Goal: Find specific page/section: Find specific page/section

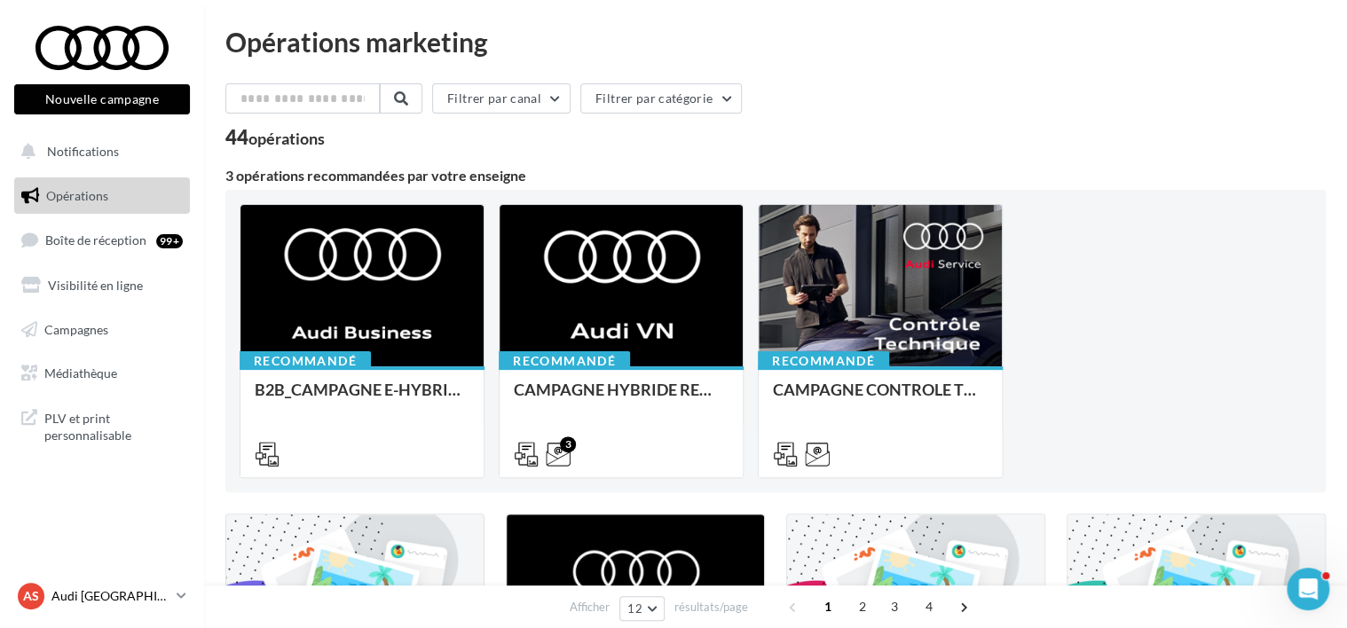
click at [124, 596] on p "Audi [GEOGRAPHIC_DATA]" at bounding box center [110, 596] width 118 height 18
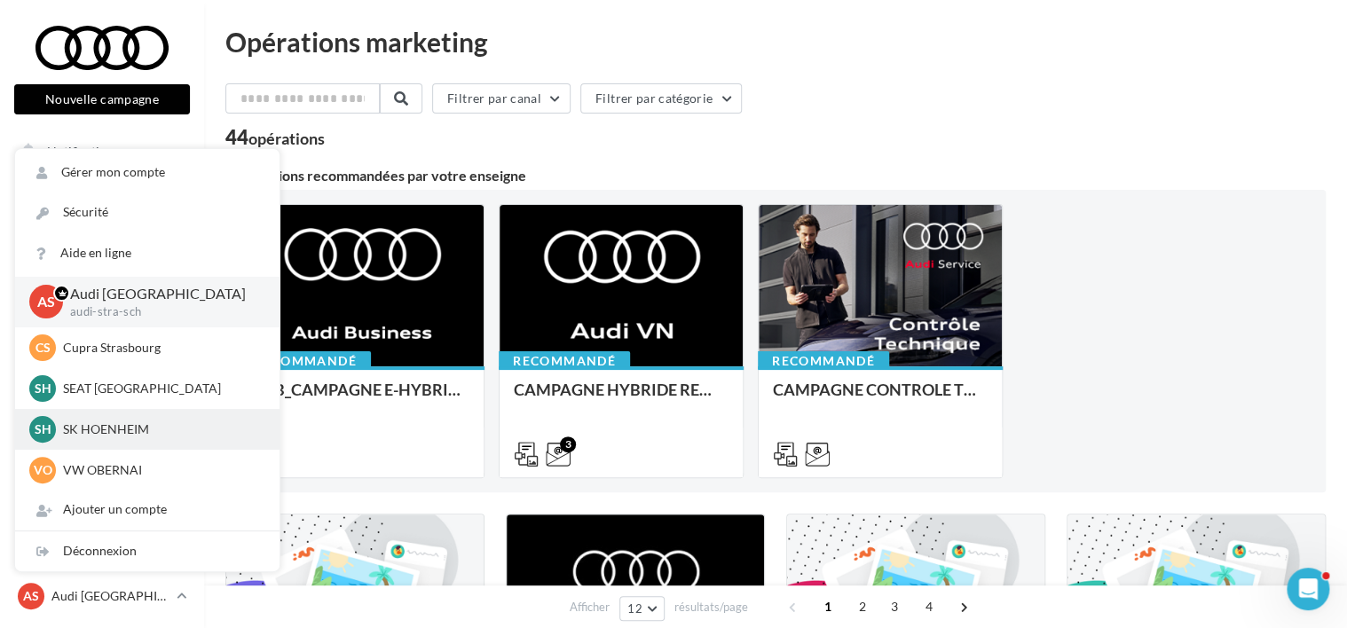
click at [138, 431] on p "SK HOENHEIM" at bounding box center [160, 430] width 195 height 18
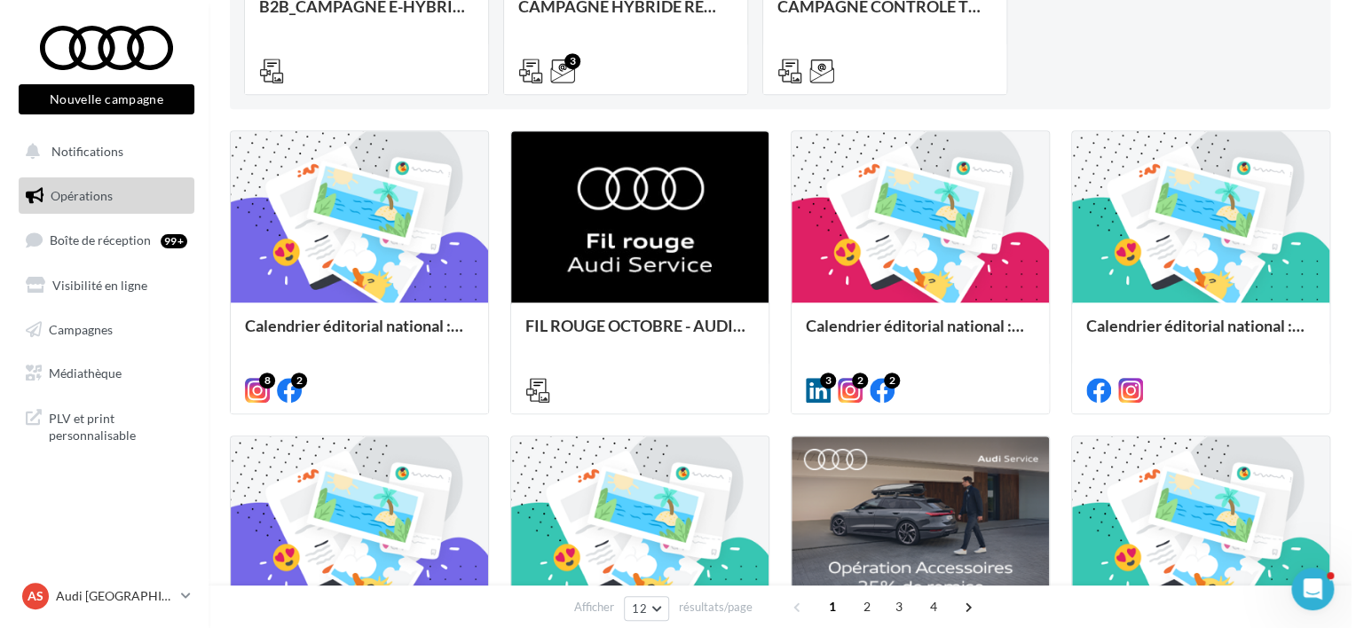
scroll to position [385, 0]
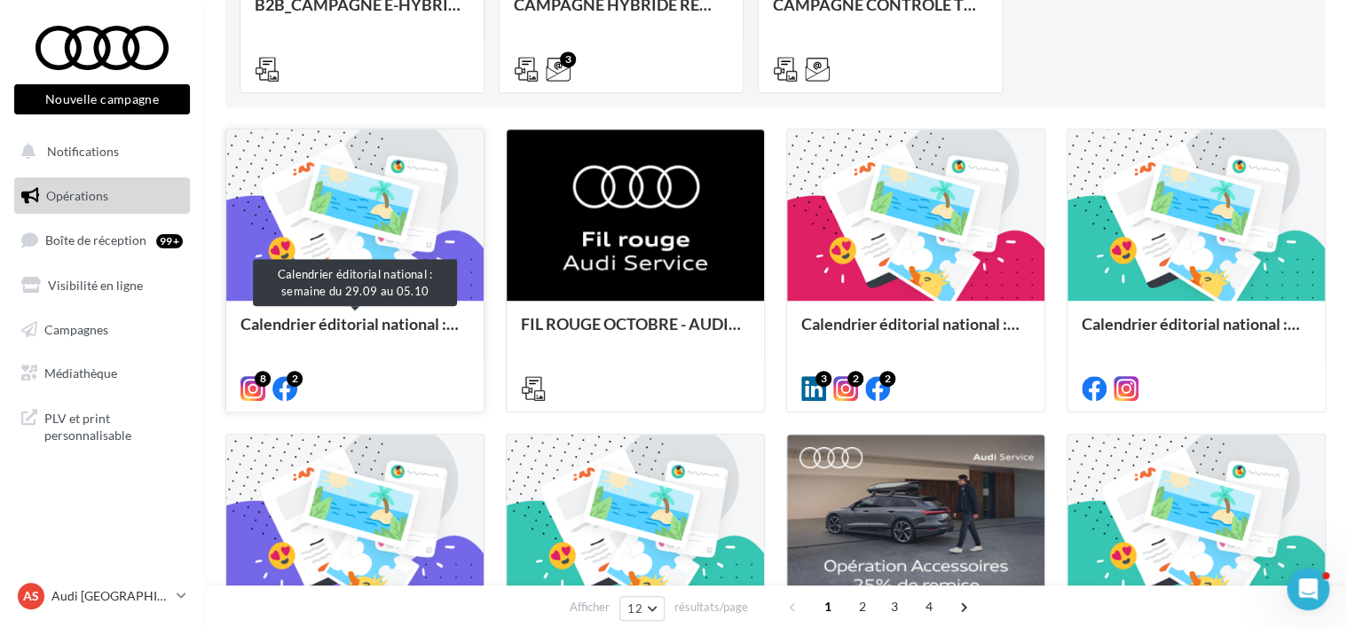
click at [298, 323] on div "Calendrier éditorial national : semaine du 29.09 au 05.10" at bounding box center [354, 332] width 229 height 35
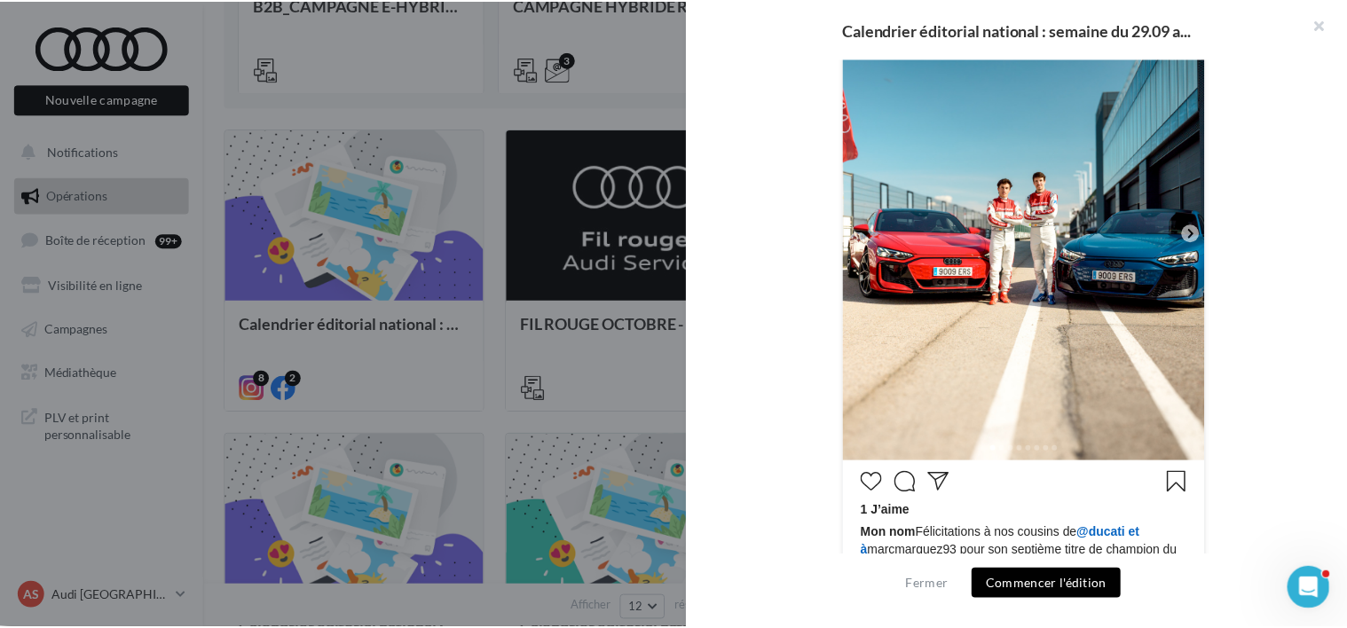
scroll to position [447, 0]
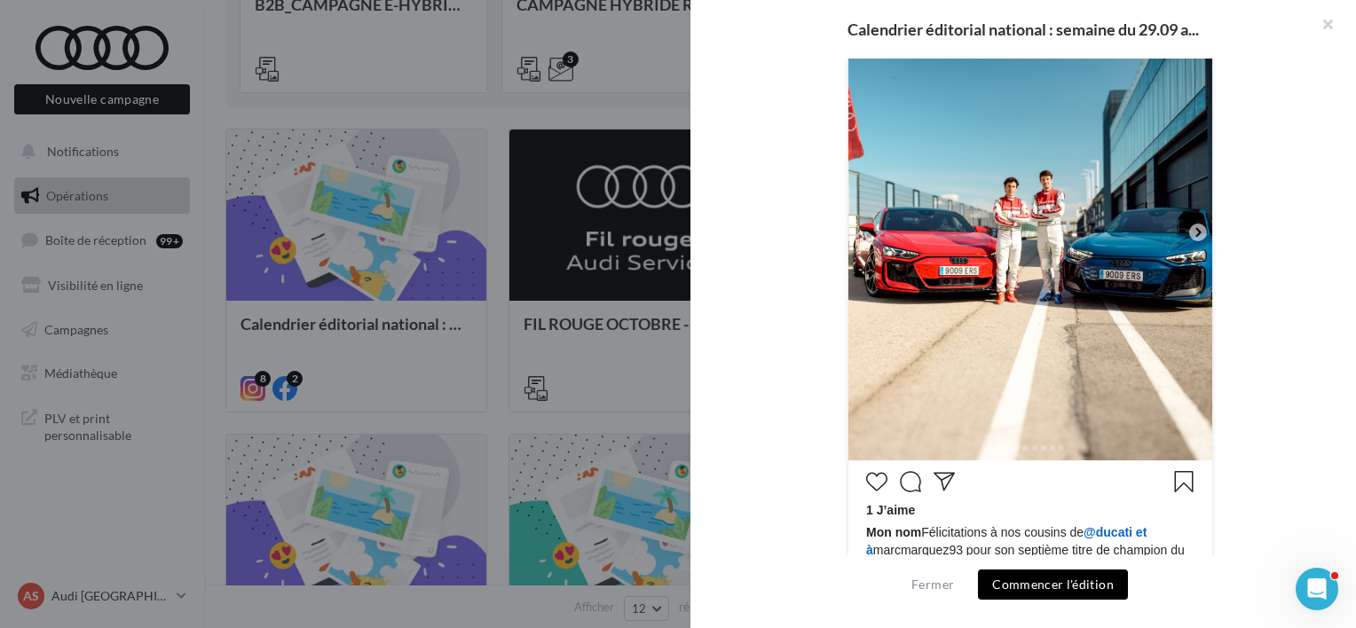
click at [504, 378] on div at bounding box center [678, 314] width 1356 height 628
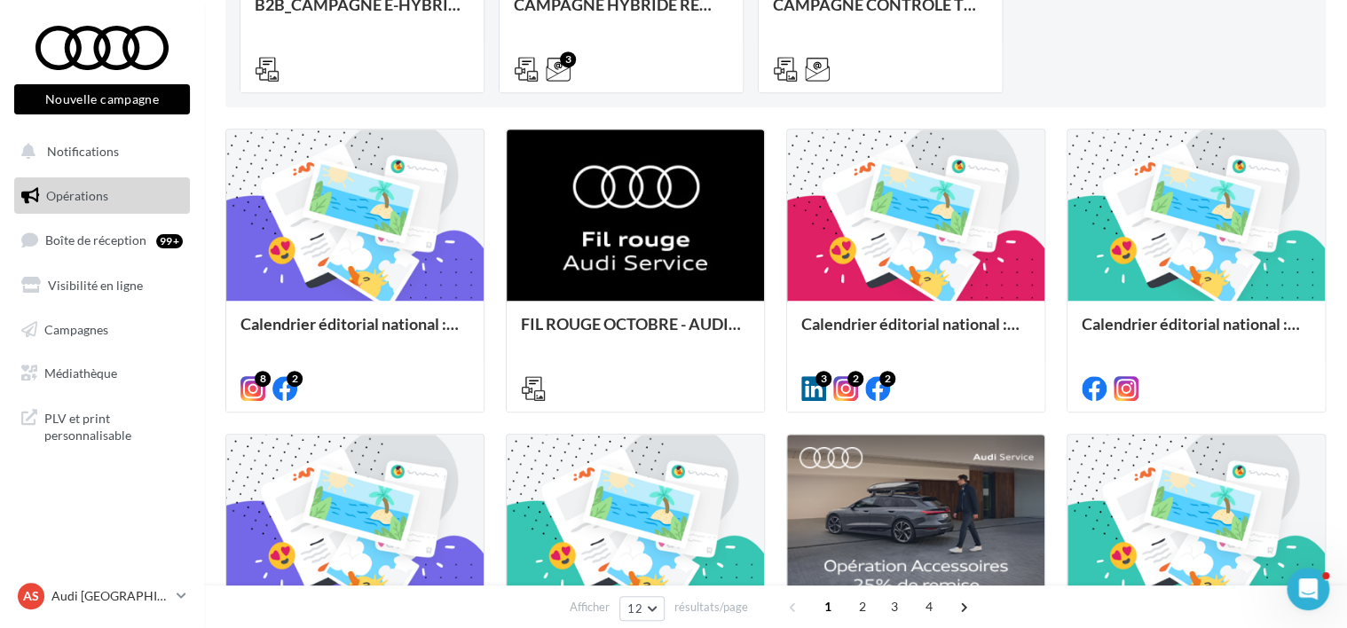
click at [193, 578] on nav "Nouvelle campagne Nouvelle campagne Notifications Opérations Boîte de réception…" at bounding box center [102, 314] width 204 height 628
click at [174, 592] on link "AS Audi STRASBOURG audi-stra-sch" at bounding box center [102, 596] width 176 height 34
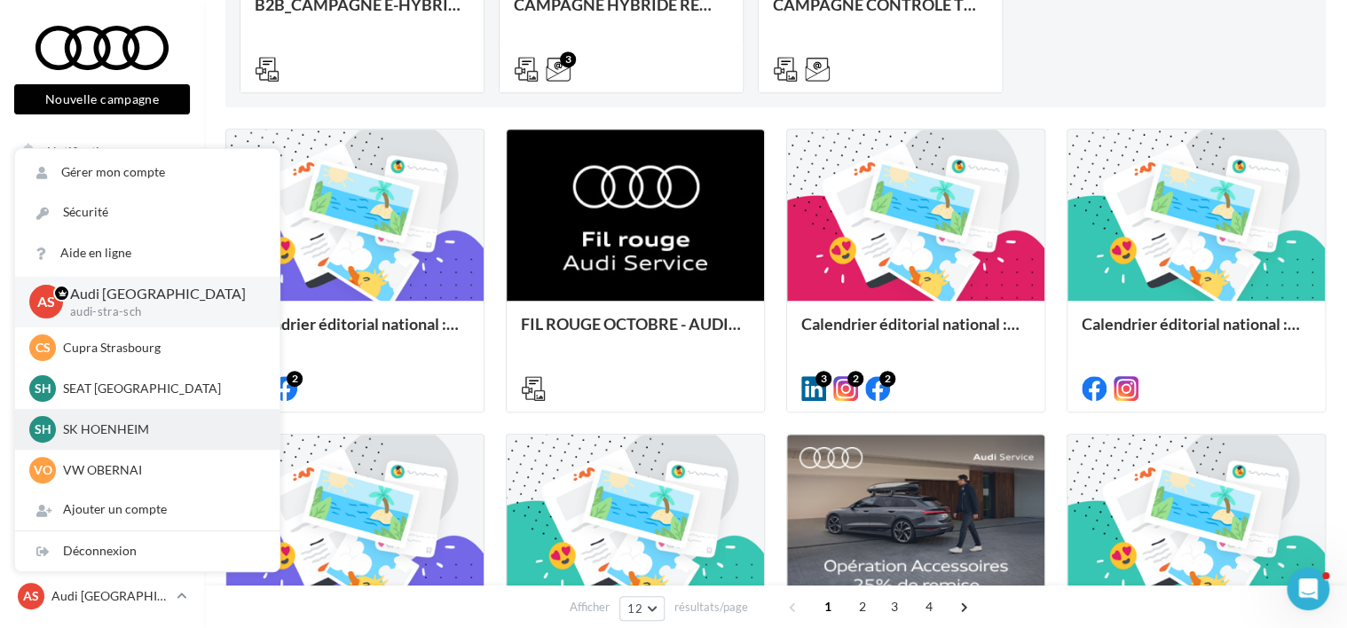
click at [102, 422] on p "SK HOENHEIM" at bounding box center [160, 430] width 195 height 18
